Goal: Information Seeking & Learning: Check status

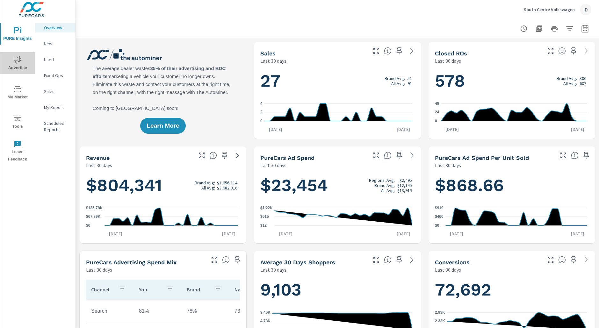
click at [18, 65] on span "Advertise" at bounding box center [17, 64] width 31 height 16
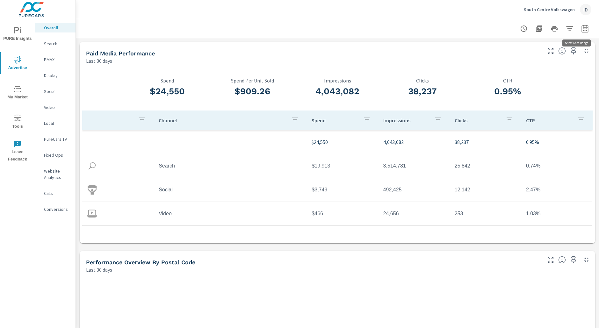
click at [584, 28] on button "button" at bounding box center [584, 28] width 13 height 13
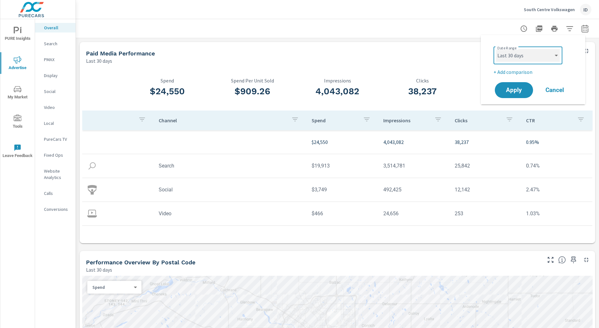
click at [526, 50] on select "Custom [DATE] Last week Last 7 days Last 14 days Last 30 days Last 45 days Last…" at bounding box center [528, 55] width 64 height 13
click at [496, 49] on select "Custom [DATE] Last week Last 7 days Last 14 days Last 30 days Last 45 days Last…" at bounding box center [528, 55] width 64 height 13
select select "Month to date"
click at [517, 89] on span "Apply" at bounding box center [514, 90] width 26 height 6
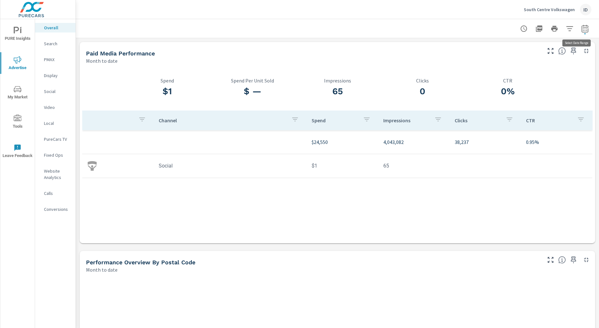
click at [582, 31] on icon "button" at bounding box center [585, 29] width 8 height 8
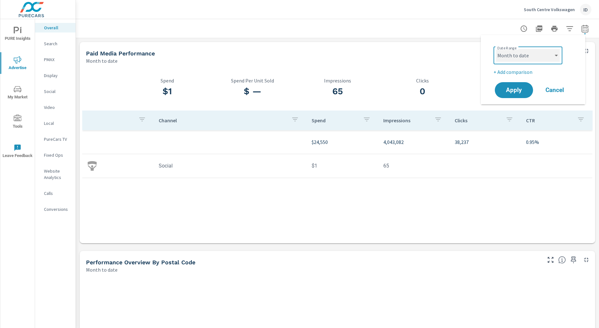
click at [537, 52] on select "Custom [DATE] Last week Last 7 days Last 14 days Last 30 days Last 45 days Last…" at bounding box center [528, 55] width 64 height 13
click at [496, 49] on select "Custom [DATE] Last week Last 7 days Last 14 days Last 30 days Last 45 days Last…" at bounding box center [528, 55] width 64 height 13
select select "Last month"
click at [521, 89] on span "Apply" at bounding box center [514, 90] width 26 height 6
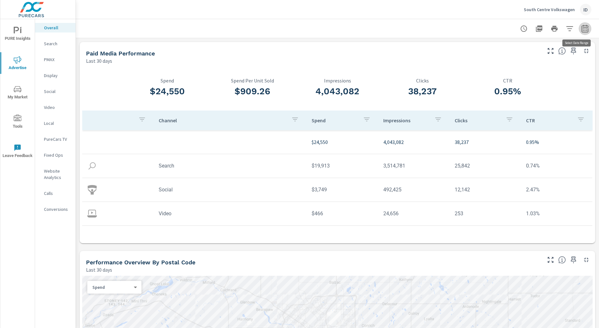
click at [583, 30] on button "button" at bounding box center [584, 28] width 13 height 13
select select "Last 30 days"
click at [526, 68] on p "+ Add comparison" at bounding box center [534, 72] width 82 height 8
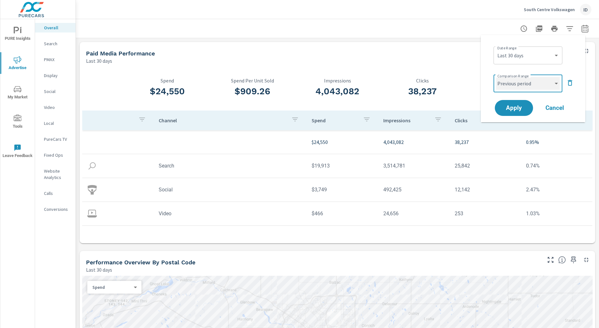
click at [519, 87] on select "Custom Previous period Previous month Previous year" at bounding box center [528, 83] width 64 height 13
click at [496, 77] on select "Custom Previous period Previous month Previous year" at bounding box center [528, 83] width 64 height 13
select select "Previous month"
click at [511, 107] on span "Apply" at bounding box center [514, 108] width 26 height 6
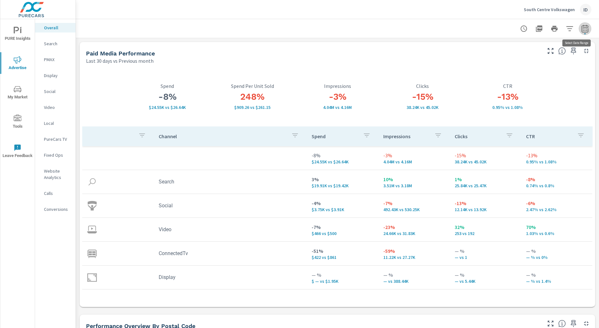
click at [581, 30] on icon "button" at bounding box center [585, 29] width 8 height 8
select select "Last 30 days"
select select "Previous month"
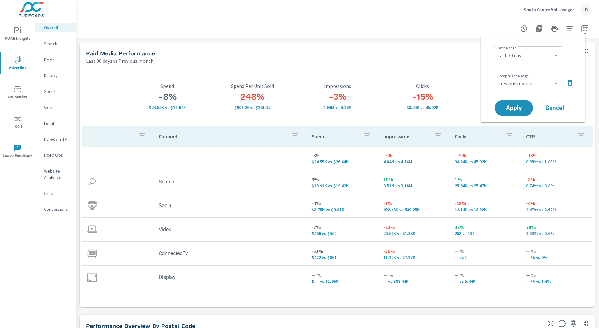
click at [569, 85] on icon "button" at bounding box center [570, 83] width 8 height 8
click at [517, 94] on button "Apply" at bounding box center [513, 90] width 39 height 17
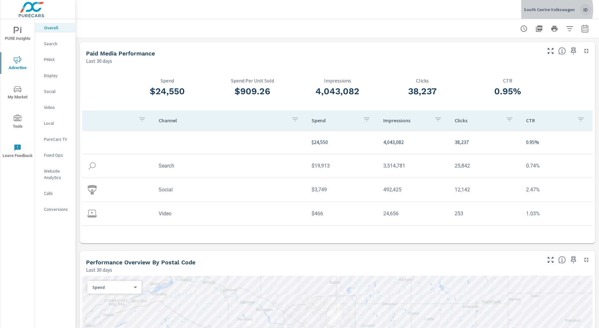
click at [554, 9] on p "South Centre Volkswagen" at bounding box center [549, 10] width 51 height 6
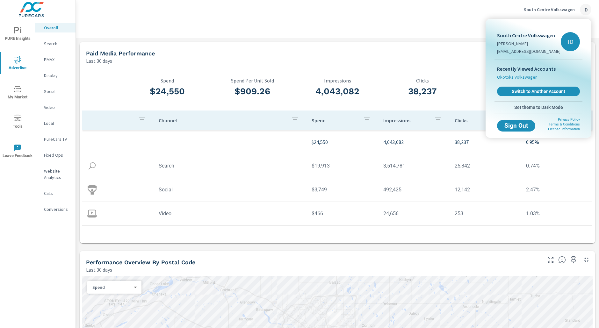
click at [522, 76] on span "Okotoks Volkswagen" at bounding box center [517, 77] width 40 height 6
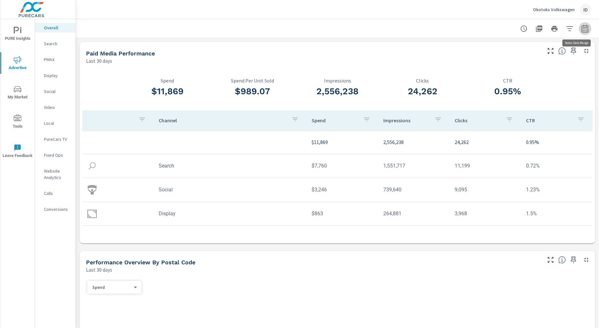
click at [581, 32] on icon "button" at bounding box center [585, 29] width 8 height 8
select select "Last 30 days"
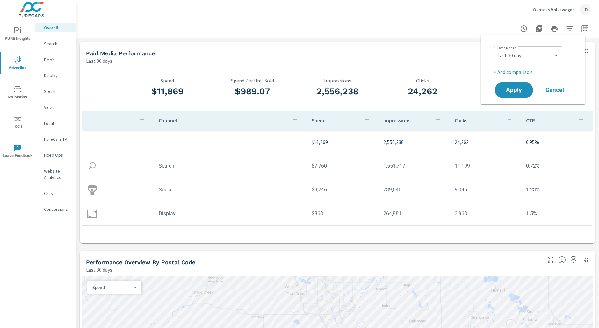
click at [371, 38] on div at bounding box center [337, 28] width 508 height 19
